Goal: Information Seeking & Learning: Learn about a topic

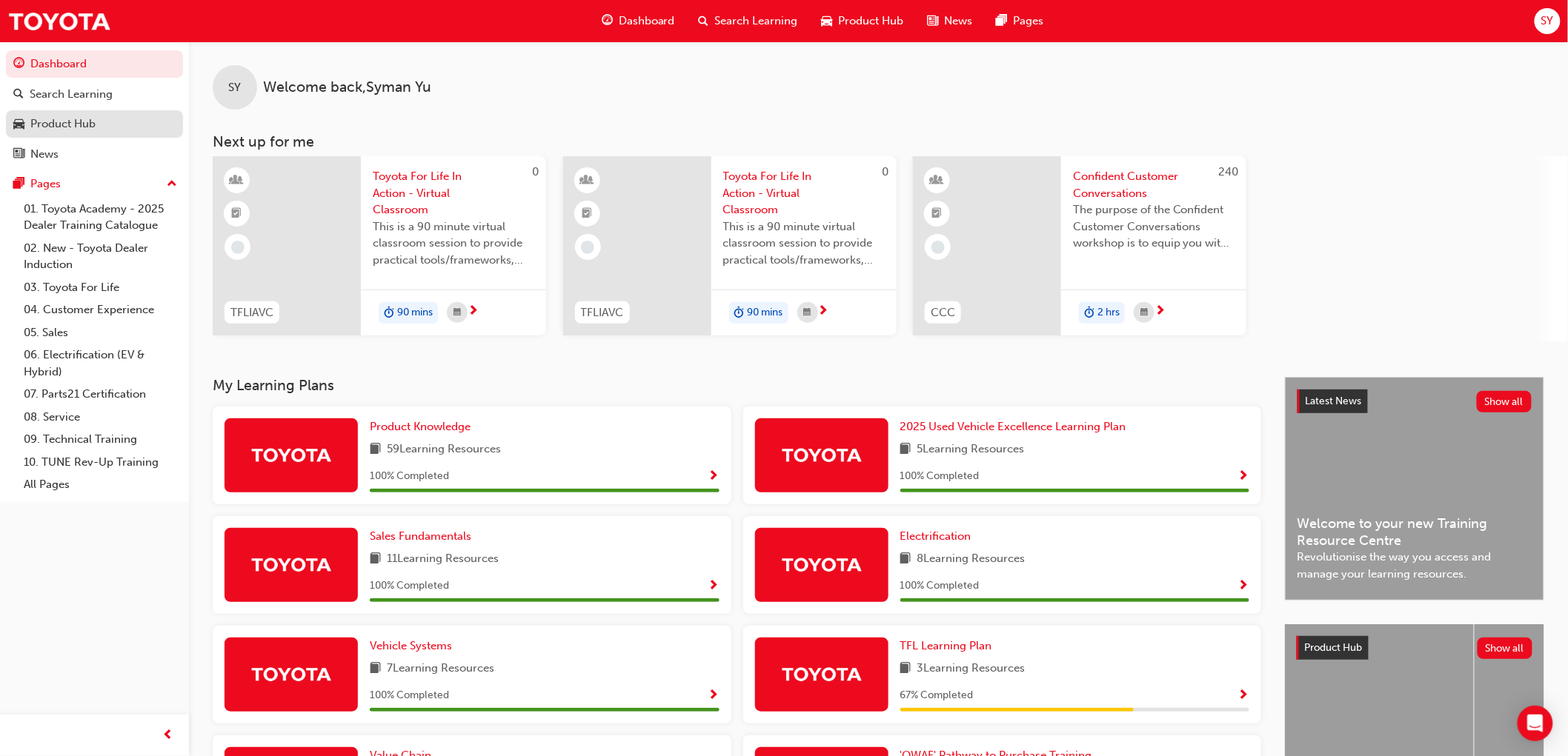
click at [70, 120] on div "Product Hub" at bounding box center [63, 124] width 65 height 17
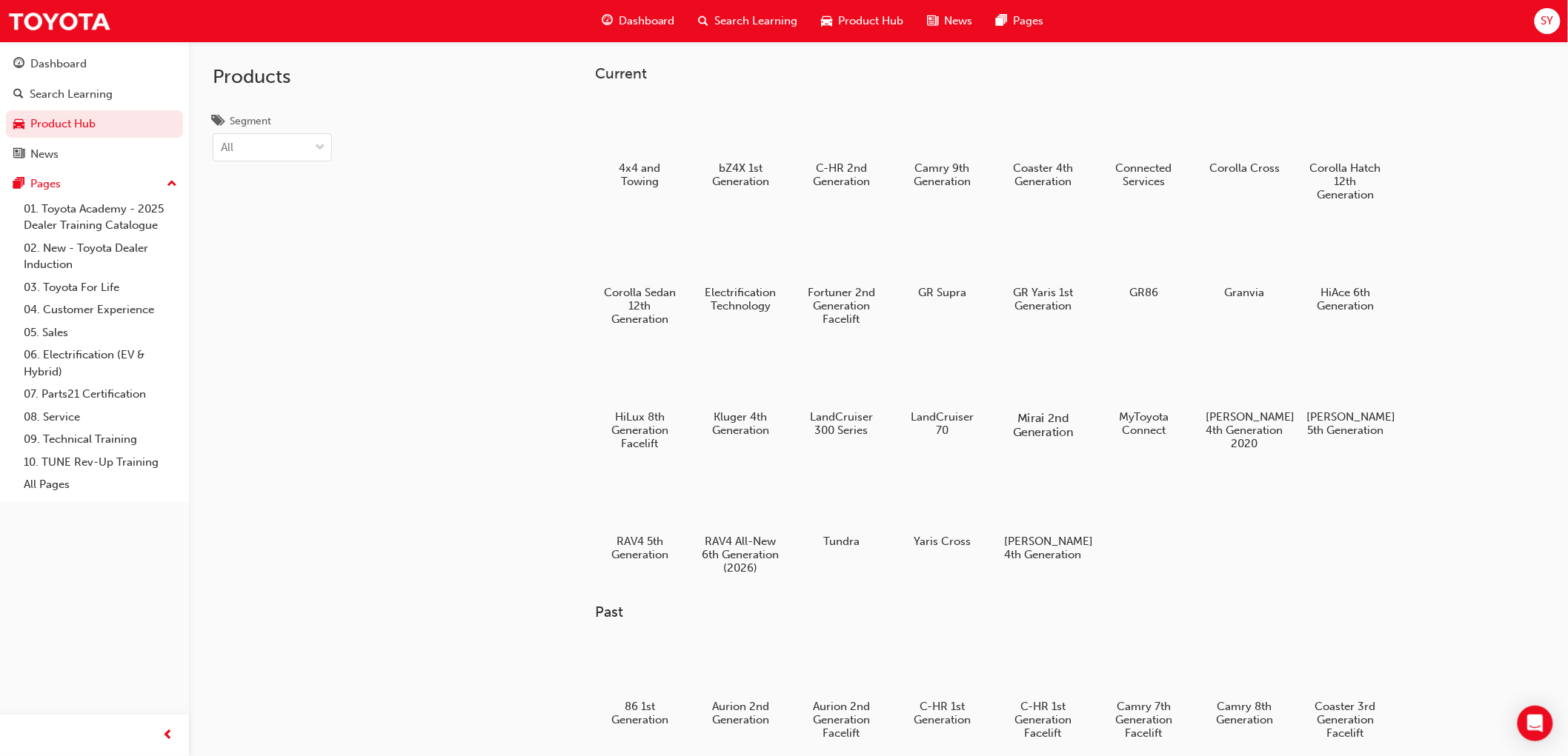
click at [1032, 378] on div at bounding box center [1043, 376] width 82 height 60
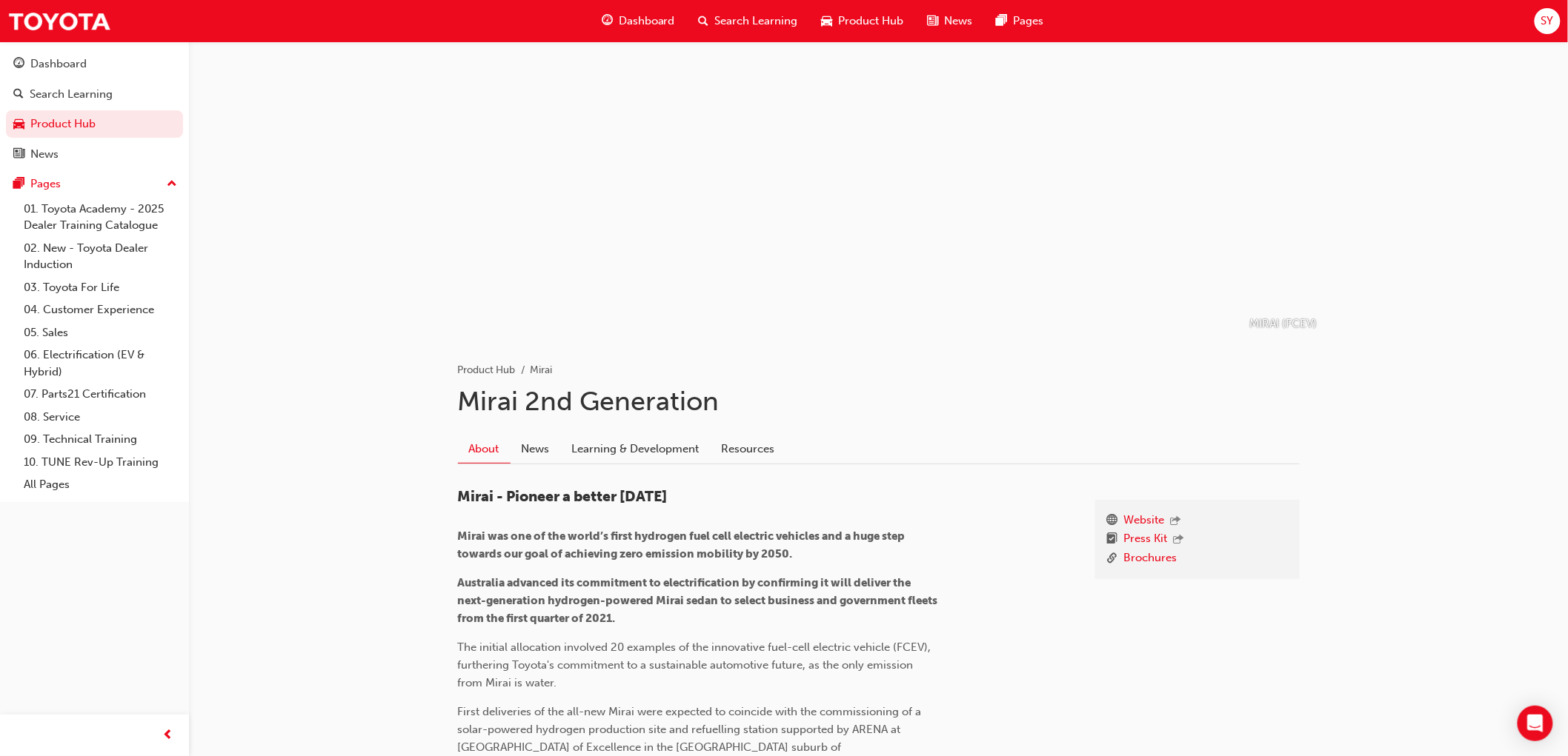
click at [975, 458] on div "About News Learning & Development Resources" at bounding box center [879, 449] width 841 height 30
click at [63, 63] on div "Dashboard" at bounding box center [59, 64] width 56 height 17
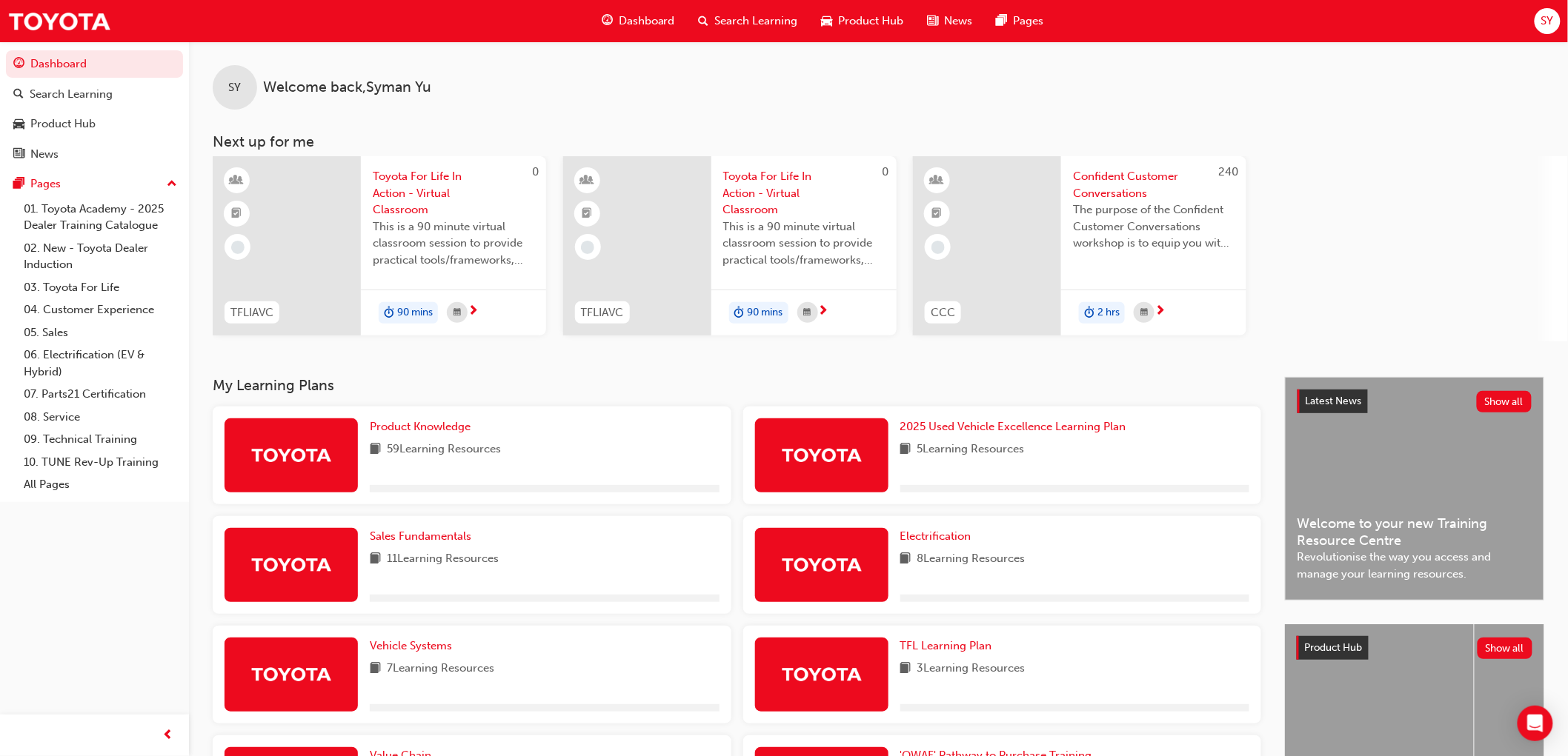
click at [1077, 387] on h3 "My Learning Plans" at bounding box center [737, 385] width 1048 height 17
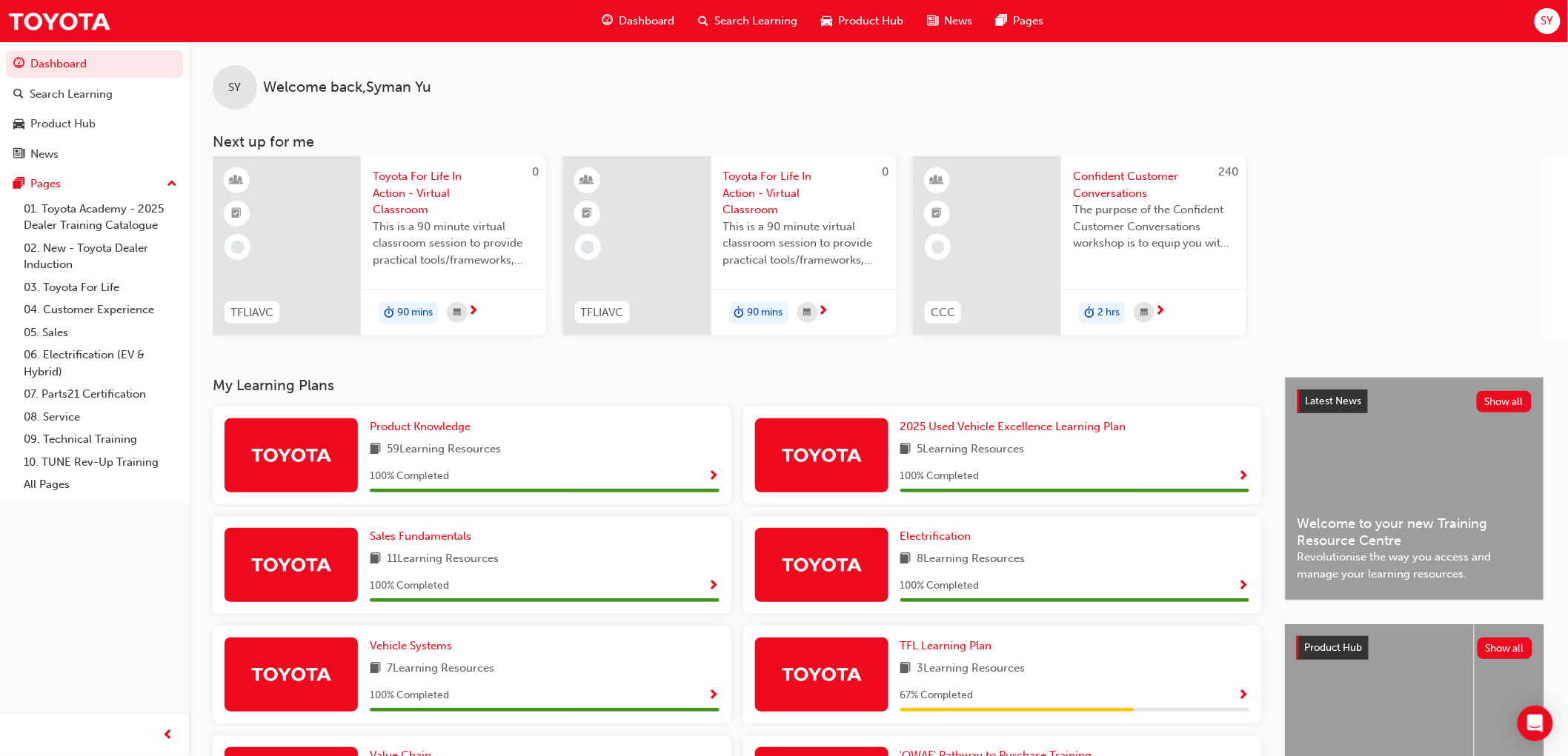
click at [1342, 319] on div "0 TFLIAVC Toyota For Life In Action - Virtual Classroom This is a 90 minute vir…" at bounding box center [890, 249] width 1355 height 186
click at [864, 337] on div "0 TFLIAVC Toyota For Life In Action - Virtual Classroom This is a 90 minute vir…" at bounding box center [729, 249] width 333 height 186
click at [865, 345] on div "SY Welcome back , [PERSON_NAME] Next up for me 0 TFLIAVC Toyota For Life In Act…" at bounding box center [879, 209] width 1379 height 336
click at [1308, 314] on div "0 TFLIAVC Toyota For Life In Action - Virtual Classroom This is a 90 minute vir…" at bounding box center [890, 249] width 1355 height 186
click at [980, 339] on div "240 CCC Confident Customer Conversations The purpose of the Confident Customer …" at bounding box center [1079, 249] width 333 height 186
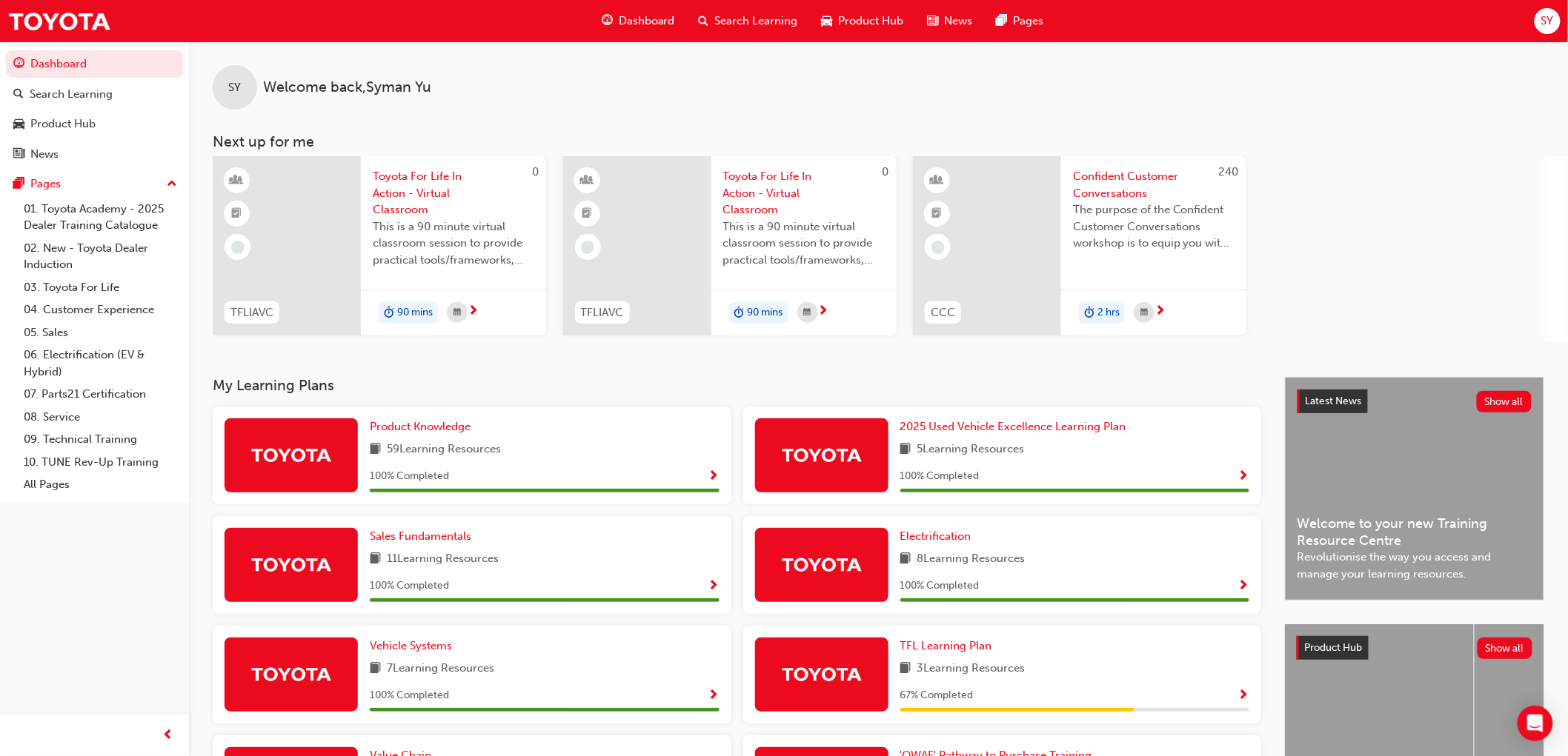
click at [1159, 376] on div "SY Welcome back , [PERSON_NAME] Next up for me 0 TFLIAVC Toyota For Life In Act…" at bounding box center [879, 509] width 1379 height 937
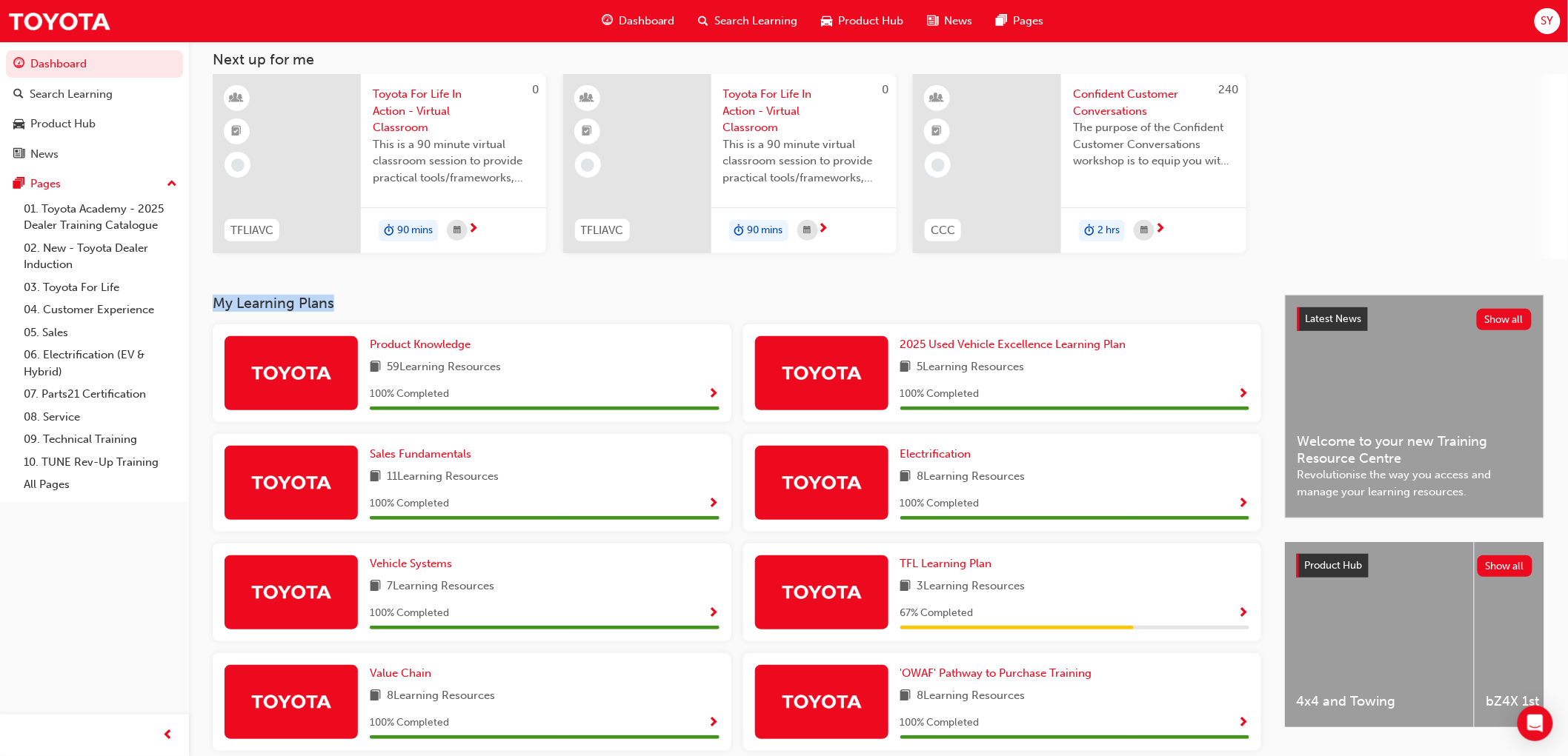
scroll to position [247, 0]
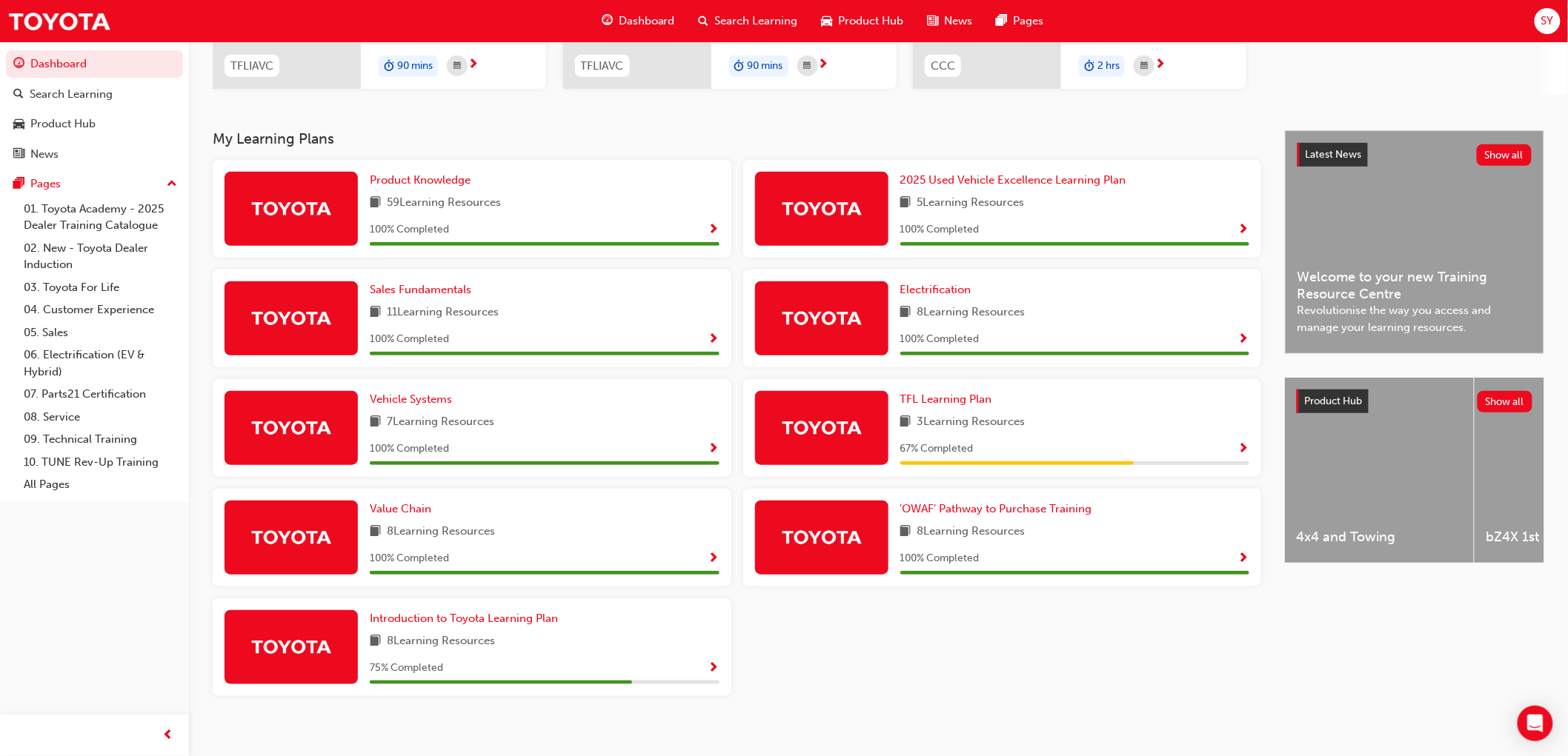
click at [924, 694] on div "Product Knowledge 59 Learning Resources 100 % Completed 2025 Used Vehicle Excel…" at bounding box center [737, 434] width 1061 height 548
click at [905, 679] on div "Product Knowledge 59 Learning Resources 100 % Completed 2025 Used Vehicle Excel…" at bounding box center [737, 434] width 1061 height 548
